Goal: Task Accomplishment & Management: Use online tool/utility

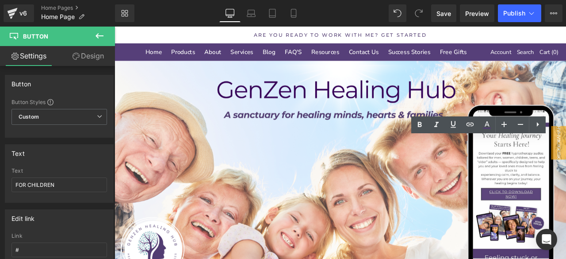
click at [86, 57] on link "Design" at bounding box center [88, 56] width 58 height 20
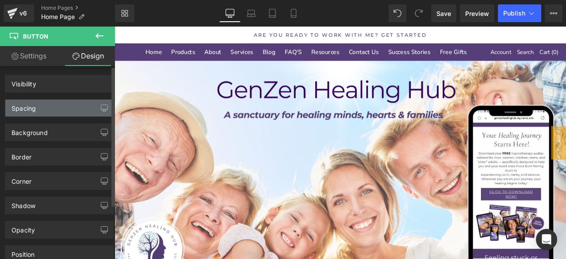
click at [50, 109] on div "Spacing" at bounding box center [59, 108] width 108 height 17
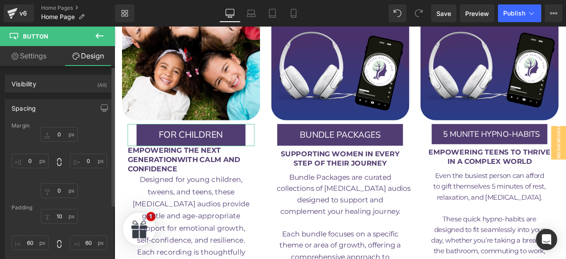
type input "0"
type input "10"
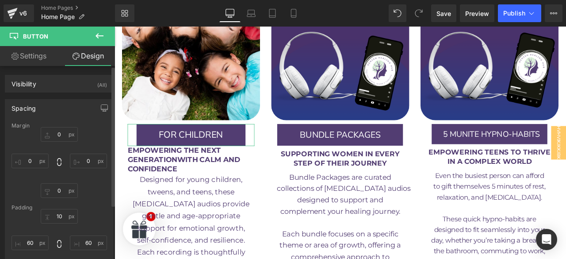
type input "60"
type input "10"
type input "60"
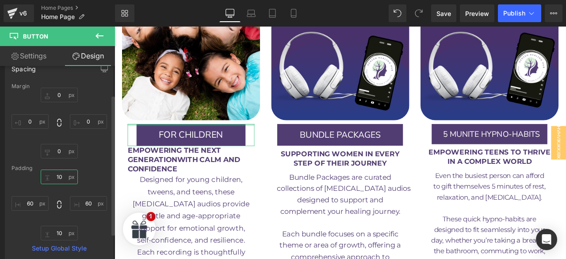
click at [60, 172] on input "10" at bounding box center [59, 176] width 37 height 15
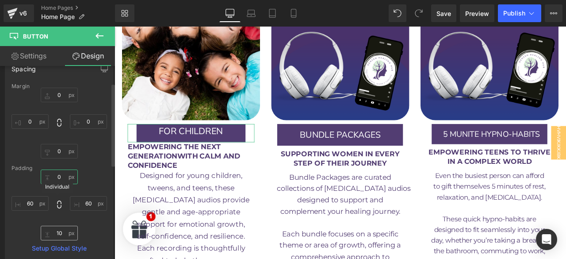
type input "0"
click at [53, 228] on input "10" at bounding box center [59, 233] width 37 height 15
click at [60, 232] on input "10" at bounding box center [59, 233] width 37 height 15
drag, startPoint x: 60, startPoint y: 232, endPoint x: 55, endPoint y: 232, distance: 5.3
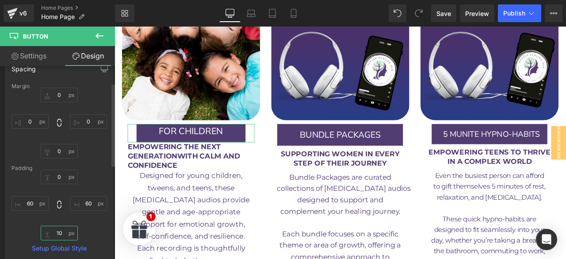
click at [55, 232] on input "10" at bounding box center [59, 233] width 37 height 15
type input "0"
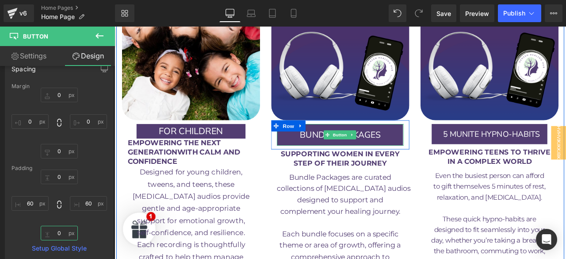
drag, startPoint x: 209, startPoint y: 151, endPoint x: 125, endPoint y: 161, distance: 84.6
click at [380, 150] on span "Button" at bounding box center [382, 155] width 20 height 11
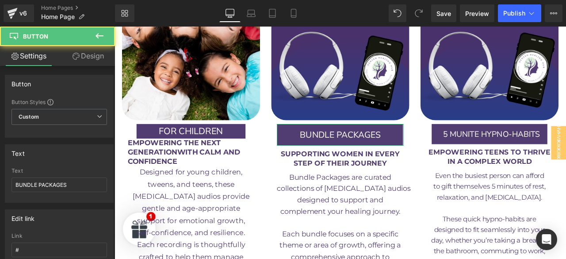
click at [87, 58] on link "Design" at bounding box center [88, 56] width 58 height 20
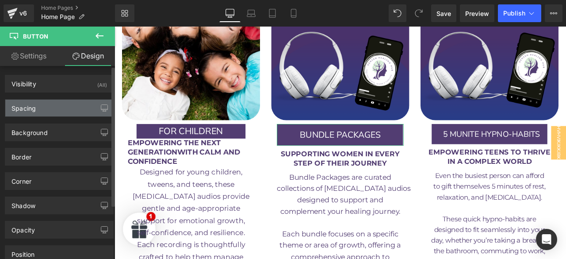
type input "0"
type input "10"
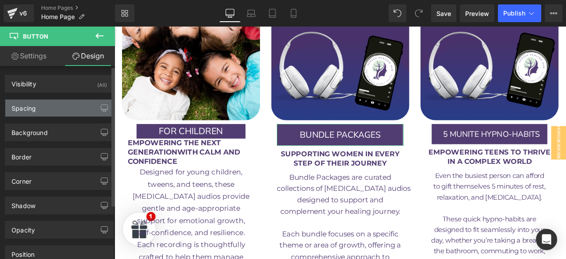
type input "60"
type input "10"
type input "60"
click at [43, 107] on div "Spacing" at bounding box center [59, 108] width 108 height 17
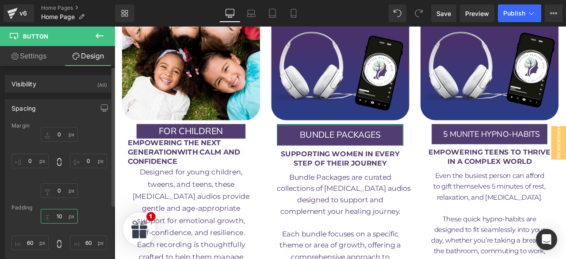
click at [56, 215] on input "10" at bounding box center [59, 216] width 37 height 15
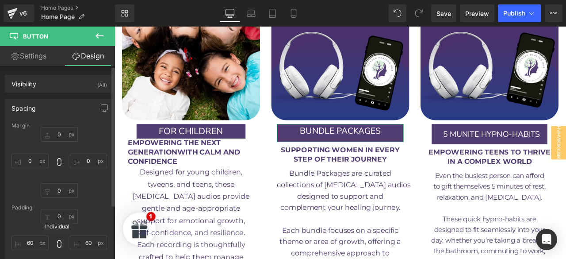
click at [56, 243] on icon at bounding box center [59, 243] width 9 height 9
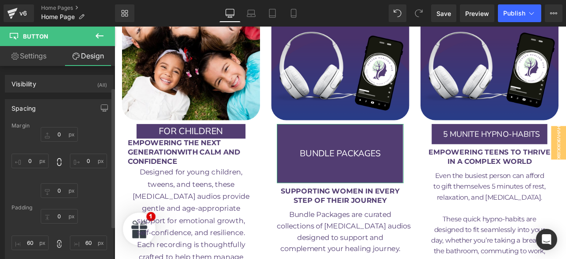
type input "60"
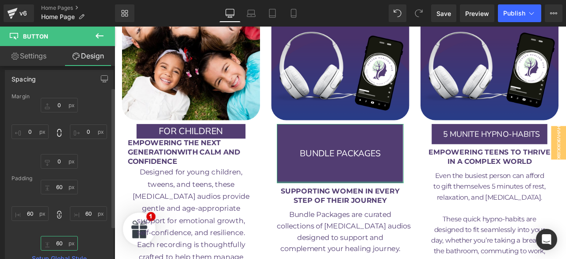
click at [61, 243] on input "60" at bounding box center [59, 243] width 37 height 15
type input "0"
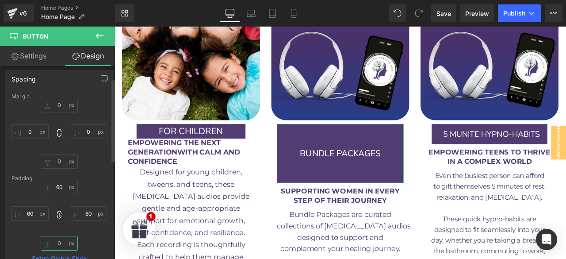
type input "0"
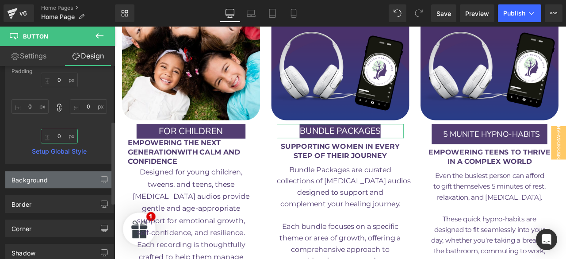
scroll to position [98, 0]
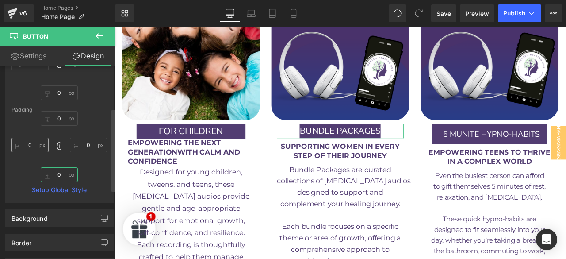
type input "0"
click at [31, 139] on input "0" at bounding box center [30, 145] width 37 height 15
type input "4"
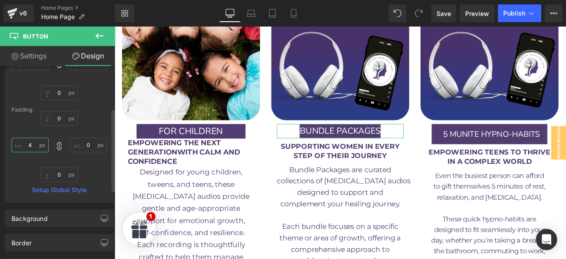
type input "4"
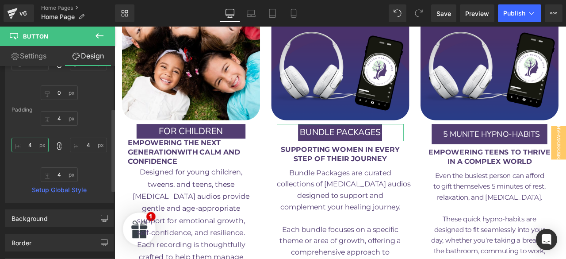
type input "40"
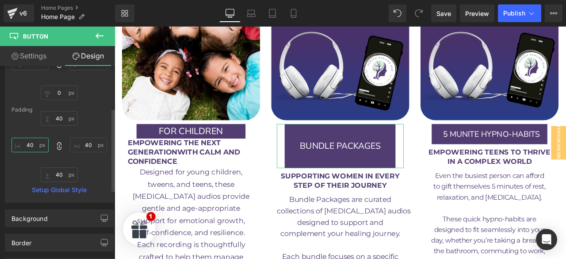
type input "40"
click at [57, 145] on icon at bounding box center [59, 146] width 9 height 9
type input "40"
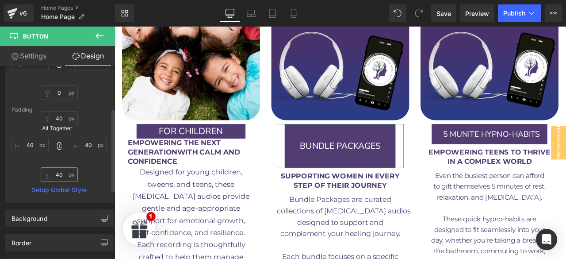
click at [56, 178] on input "40" at bounding box center [59, 174] width 37 height 15
click at [58, 144] on icon at bounding box center [59, 146] width 4 height 8
click at [36, 146] on input "40" at bounding box center [30, 145] width 37 height 15
type input "40"
click at [57, 173] on input "40" at bounding box center [59, 174] width 37 height 15
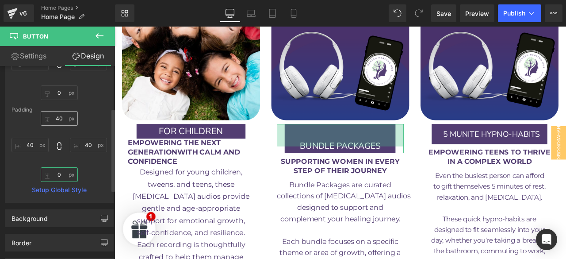
type input "0"
click at [56, 117] on input "40" at bounding box center [59, 118] width 37 height 15
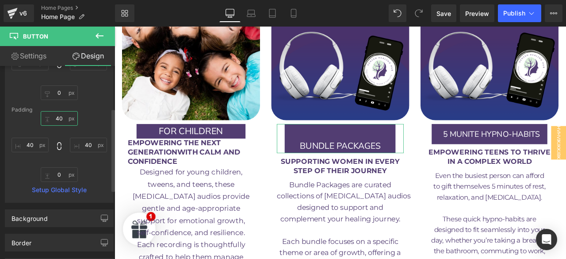
type input "0"
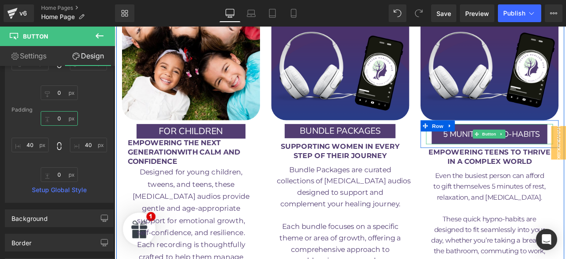
drag, startPoint x: 560, startPoint y: 112, endPoint x: 311, endPoint y: 180, distance: 257.8
click at [560, 149] on span "Button" at bounding box center [559, 154] width 20 height 11
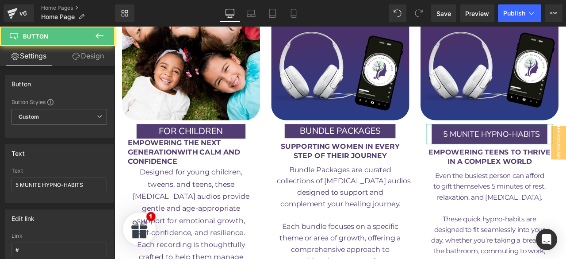
click at [81, 52] on link "Design" at bounding box center [88, 56] width 58 height 20
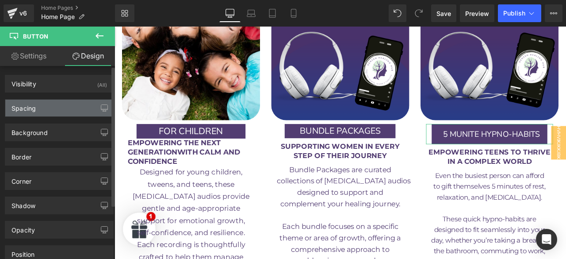
type input "0"
type input "10"
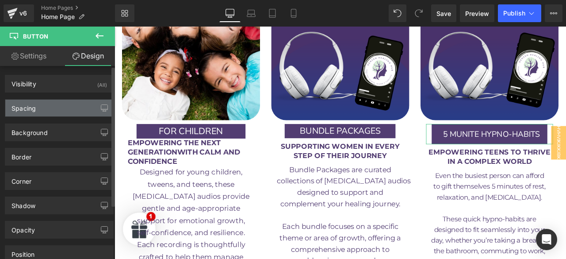
type input "20"
type input "10"
type input "30"
click at [47, 106] on div "Spacing" at bounding box center [59, 108] width 108 height 17
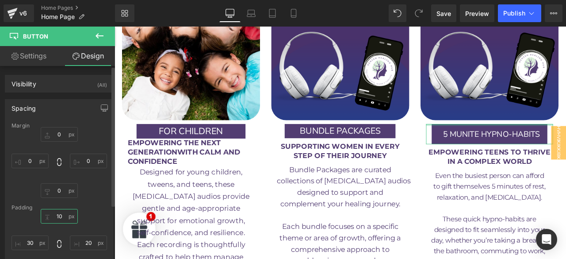
click at [60, 216] on input "10" at bounding box center [59, 216] width 37 height 15
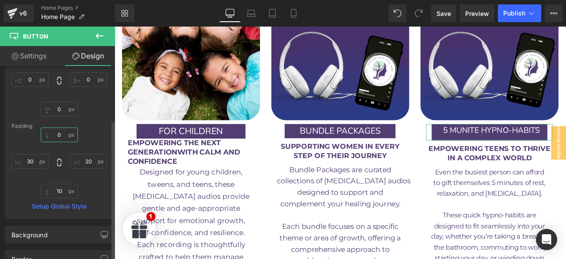
scroll to position [83, 0]
type input "0"
click at [58, 191] on input "10" at bounding box center [59, 189] width 37 height 15
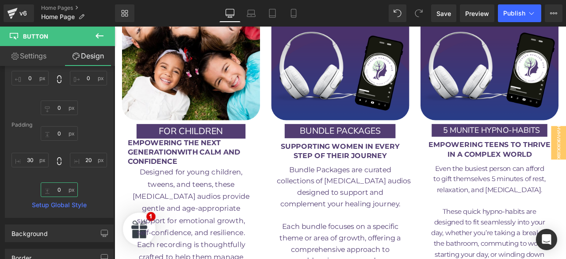
type input "0"
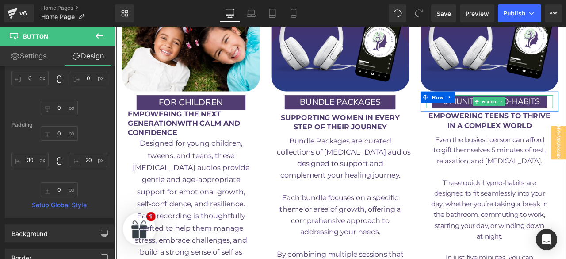
click at [526, 108] on span "5 MUNITE HYPNO-HABITS" at bounding box center [561, 115] width 115 height 15
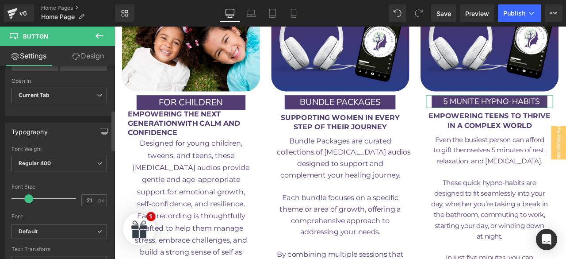
scroll to position [209, 0]
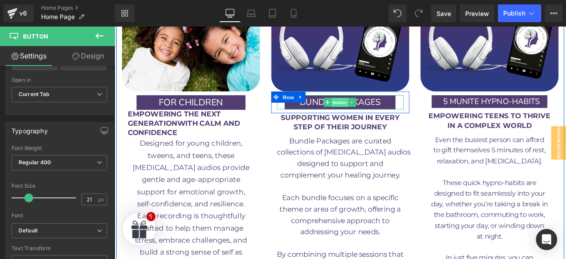
click at [374, 111] on span "Button" at bounding box center [382, 116] width 20 height 11
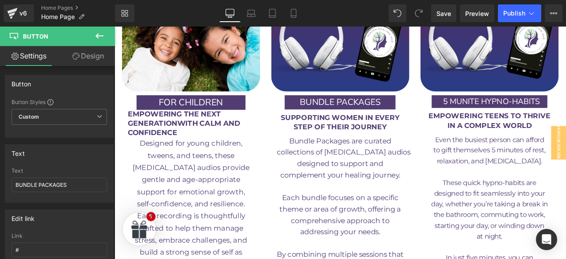
scroll to position [269, 0]
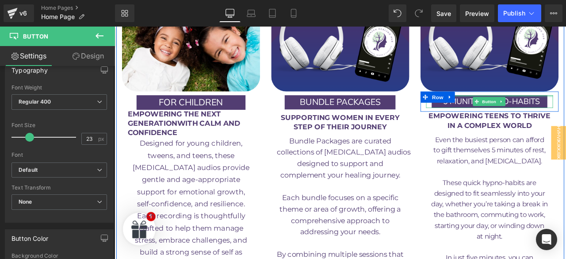
click at [557, 108] on div at bounding box center [559, 109] width 150 height 2
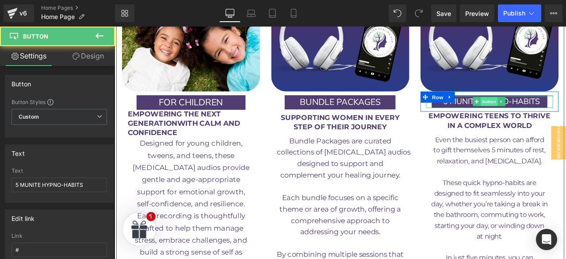
click at [557, 110] on span "Button" at bounding box center [559, 115] width 20 height 11
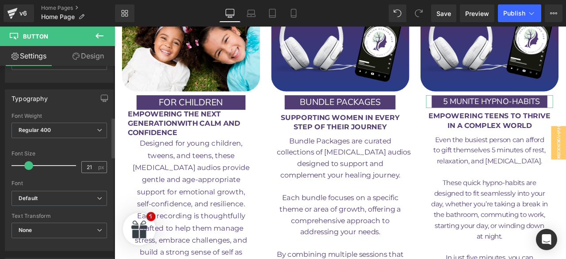
scroll to position [242, 0]
click at [91, 161] on input "21" at bounding box center [89, 166] width 15 height 11
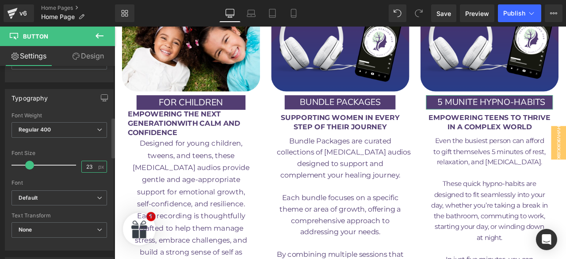
type input "23"
click at [64, 142] on div at bounding box center [60, 145] width 96 height 6
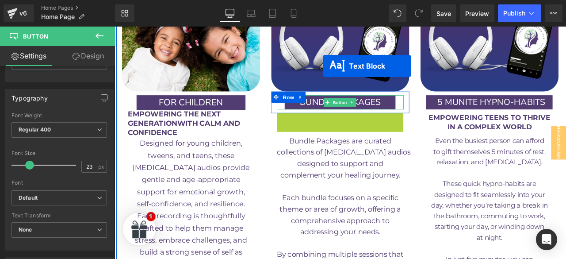
scroll to position [1521, 0]
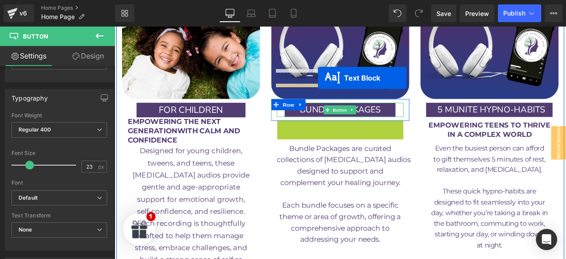
drag, startPoint x: 353, startPoint y: 104, endPoint x: 356, endPoint y: 87, distance: 17.1
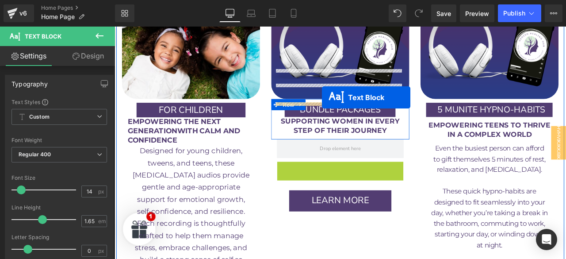
drag, startPoint x: 356, startPoint y: 248, endPoint x: 361, endPoint y: 111, distance: 137.7
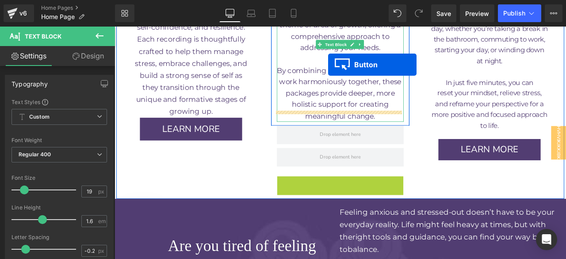
scroll to position [1712, 0]
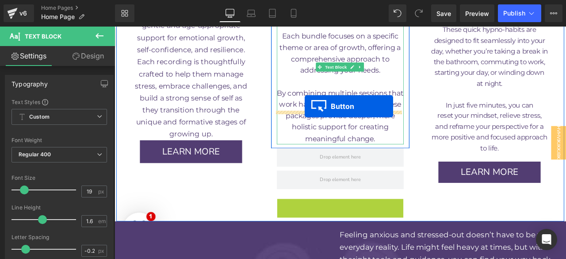
drag, startPoint x: 364, startPoint y: 142, endPoint x: 340, endPoint y: 121, distance: 31.9
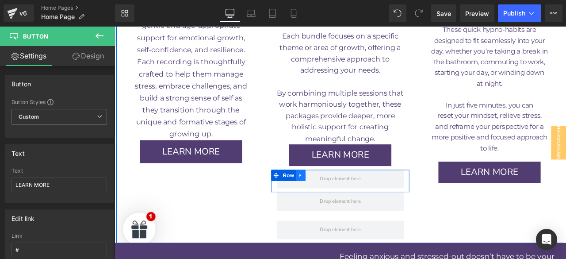
click at [335, 199] on icon at bounding box center [335, 202] width 6 height 7
click at [358, 199] on icon at bounding box center [358, 202] width 6 height 7
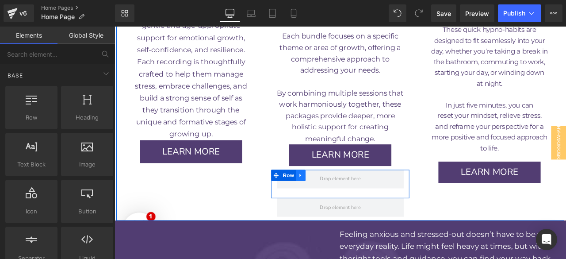
click at [334, 196] on link at bounding box center [336, 202] width 12 height 13
click at [355, 199] on icon at bounding box center [358, 202] width 6 height 7
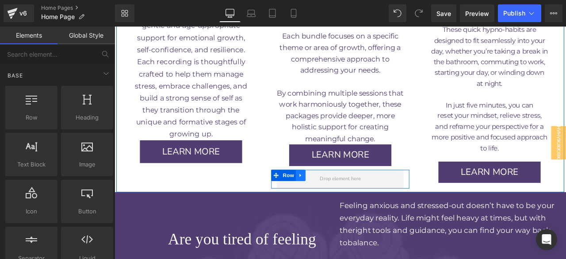
click at [334, 200] on icon at bounding box center [335, 202] width 2 height 4
click at [355, 200] on icon at bounding box center [358, 203] width 6 height 6
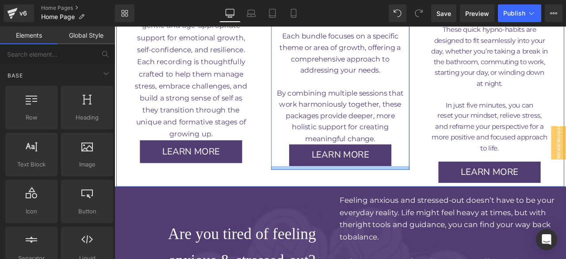
drag, startPoint x: 350, startPoint y: 156, endPoint x: 358, endPoint y: 158, distance: 8.3
click at [353, 192] on div at bounding box center [382, 194] width 164 height 4
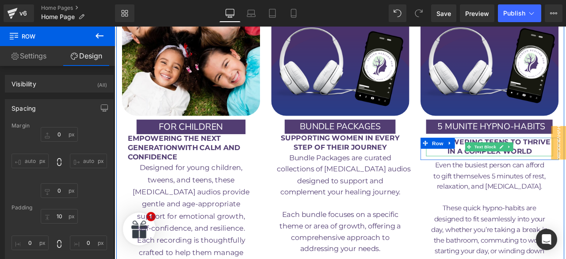
scroll to position [1520, 0]
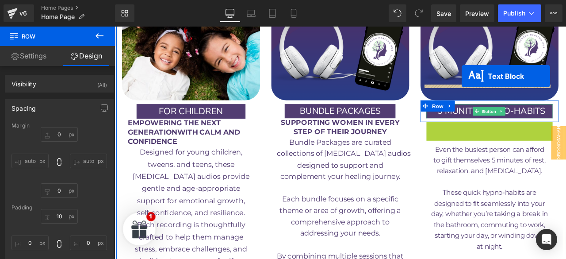
drag, startPoint x: 532, startPoint y: 111, endPoint x: 528, endPoint y: 83, distance: 27.7
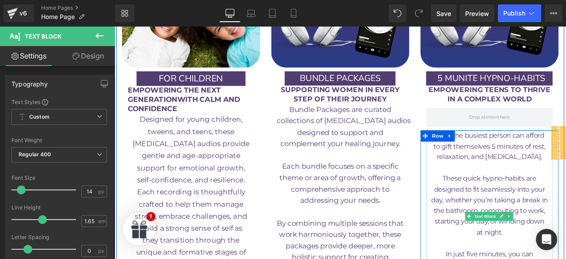
scroll to position [1559, 0]
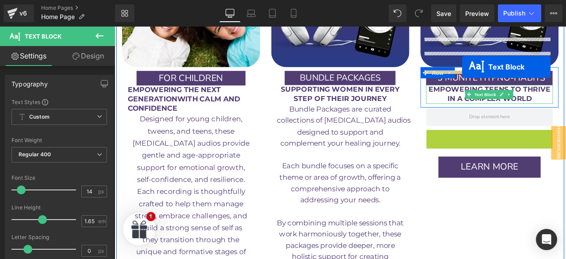
drag, startPoint x: 530, startPoint y: 210, endPoint x: 527, endPoint y: 74, distance: 135.8
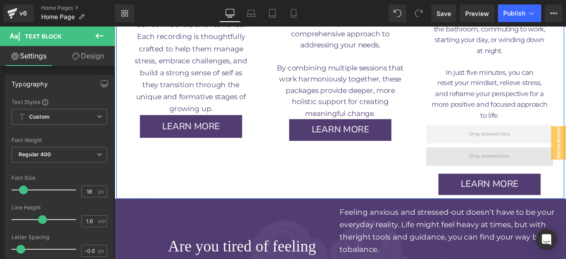
scroll to position [1743, 0]
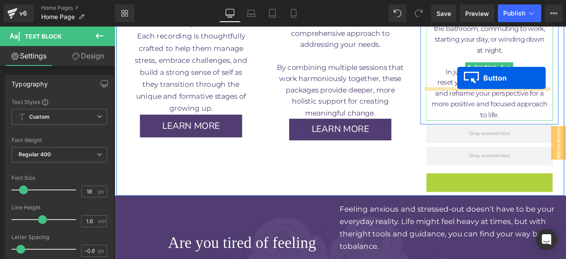
drag, startPoint x: 538, startPoint y: 173, endPoint x: 522, endPoint y: 87, distance: 87.9
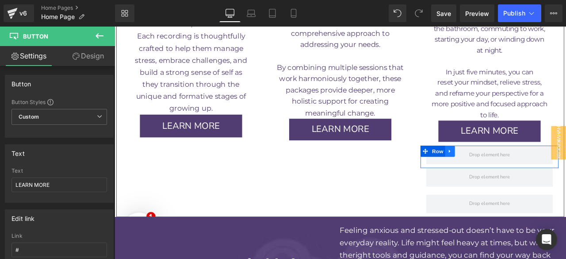
click at [510, 171] on icon at bounding box center [512, 174] width 6 height 7
click at [534, 168] on link at bounding box center [536, 174] width 12 height 13
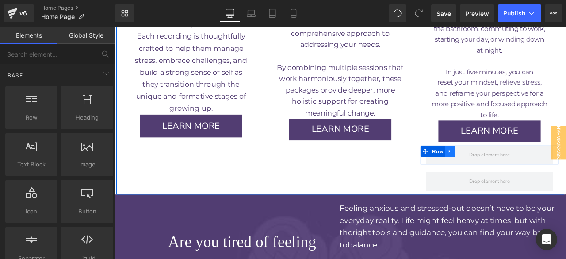
click at [509, 168] on link at bounding box center [513, 174] width 12 height 13
click at [530, 168] on link at bounding box center [536, 174] width 12 height 13
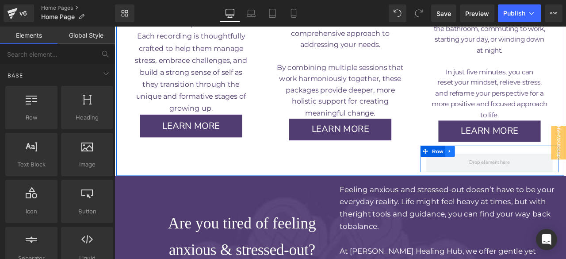
click at [512, 168] on link at bounding box center [513, 174] width 12 height 13
click at [532, 171] on icon at bounding box center [535, 174] width 6 height 6
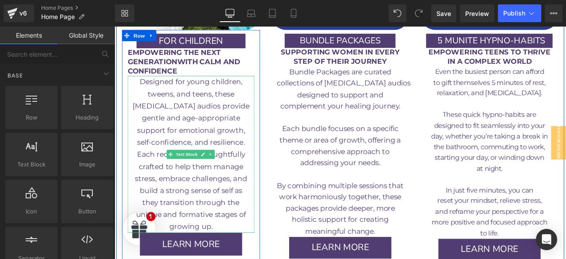
scroll to position [1603, 0]
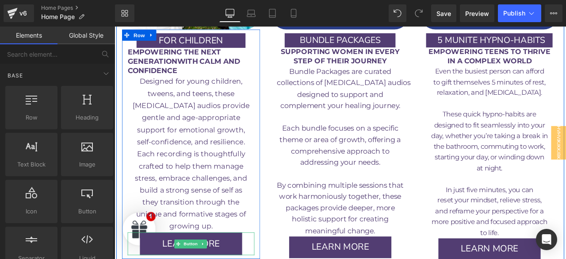
drag, startPoint x: 200, startPoint y: 248, endPoint x: 120, endPoint y: 221, distance: 84.9
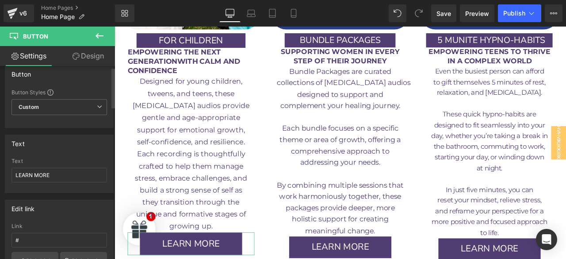
scroll to position [0, 0]
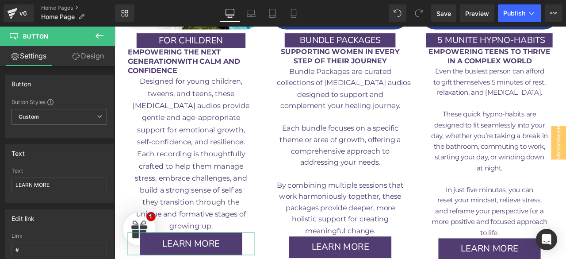
click at [82, 56] on link "Design" at bounding box center [88, 56] width 58 height 20
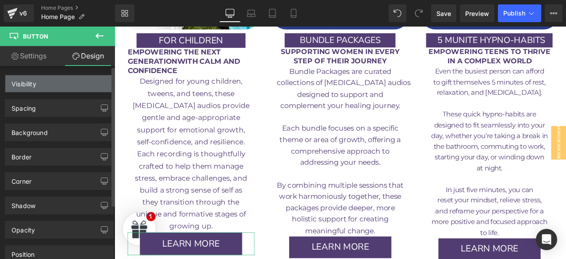
click at [56, 91] on div "Visibility" at bounding box center [59, 83] width 108 height 17
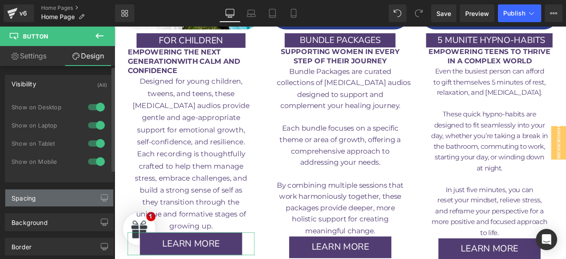
click at [76, 198] on div "Spacing" at bounding box center [59, 197] width 108 height 17
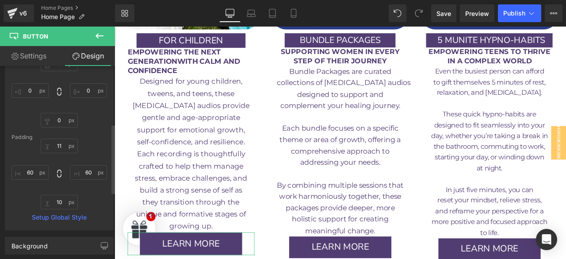
scroll to position [161, 0]
click at [59, 142] on input "11" at bounding box center [59, 145] width 37 height 15
type input "0"
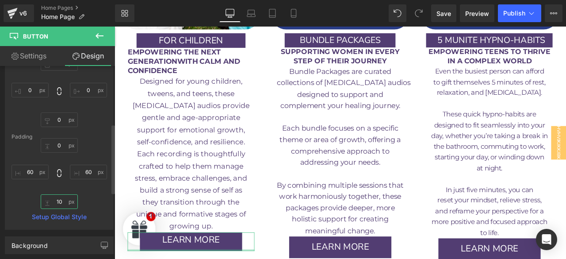
click at [56, 204] on input "10" at bounding box center [59, 201] width 37 height 15
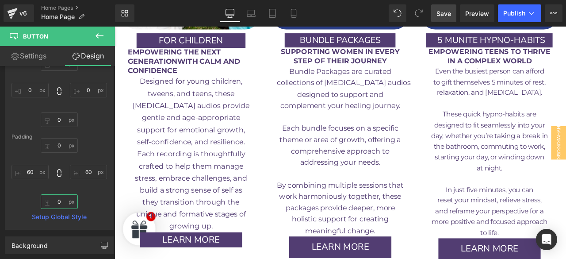
type input "0"
click at [445, 12] on span "Save" at bounding box center [444, 13] width 15 height 9
click at [530, 13] on icon at bounding box center [532, 13] width 5 height 3
